Goal: Information Seeking & Learning: Learn about a topic

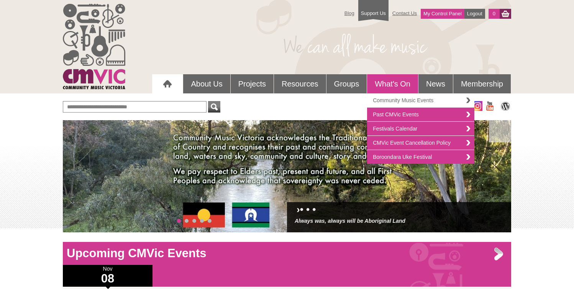
click at [386, 104] on link "Community Music Events" at bounding box center [420, 101] width 107 height 14
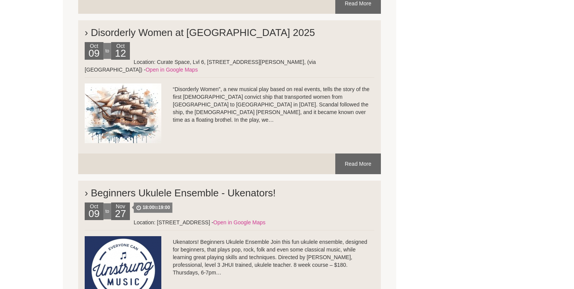
scroll to position [1577, 0]
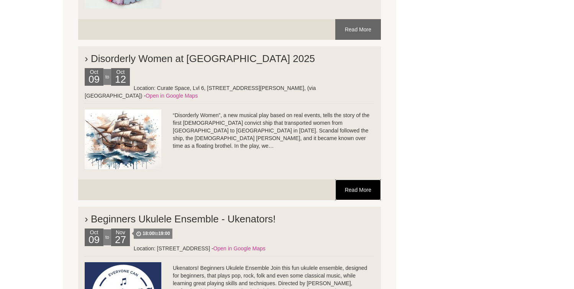
click at [356, 185] on link "Read More" at bounding box center [358, 190] width 46 height 21
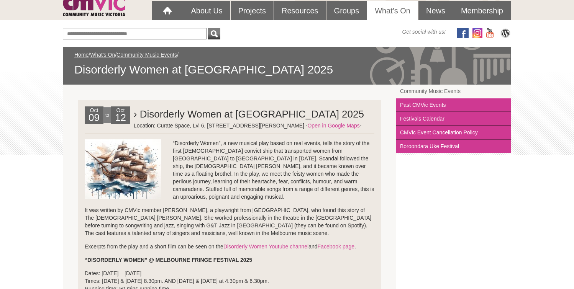
scroll to position [71, 0]
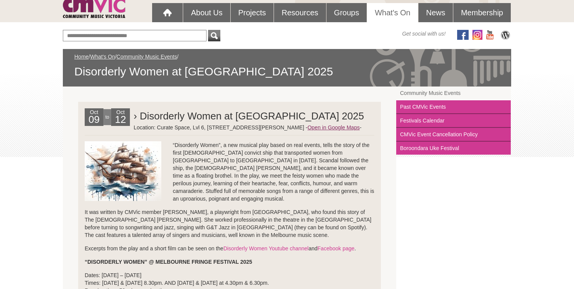
click at [307, 131] on link "Open in Google Maps" at bounding box center [333, 128] width 52 height 6
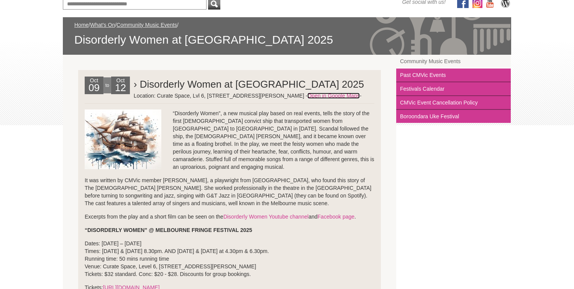
scroll to position [101, 0]
